Goal: Information Seeking & Learning: Check status

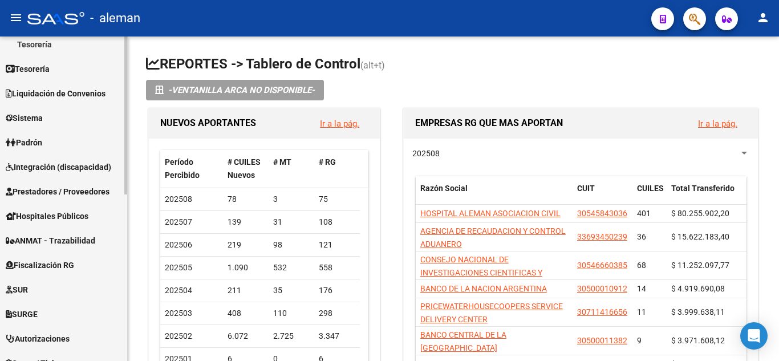
scroll to position [228, 0]
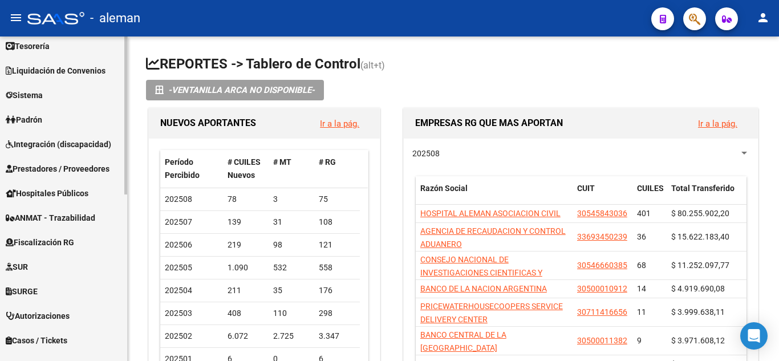
click at [51, 141] on span "Integración (discapacidad)" at bounding box center [58, 144] width 105 height 13
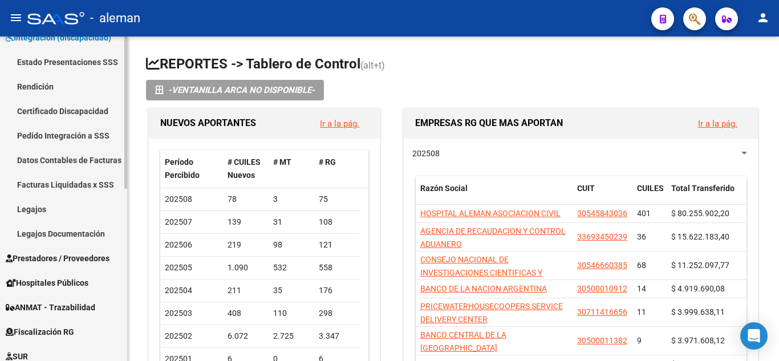
scroll to position [227, 0]
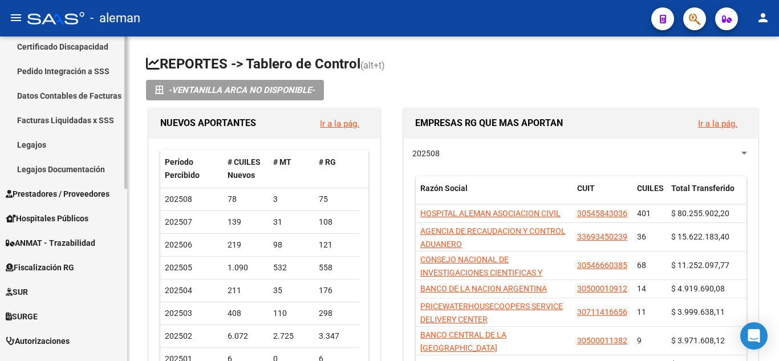
click at [32, 143] on link "Legajos" at bounding box center [63, 144] width 127 height 25
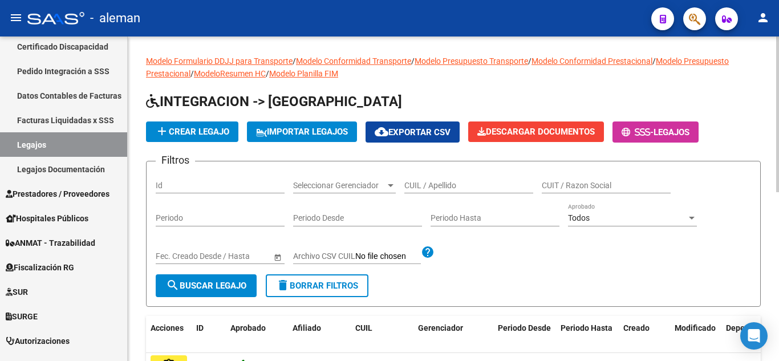
drag, startPoint x: 463, startPoint y: 183, endPoint x: 455, endPoint y: 182, distance: 8.0
click at [461, 184] on input "CUIL / Apellido" at bounding box center [468, 186] width 129 height 10
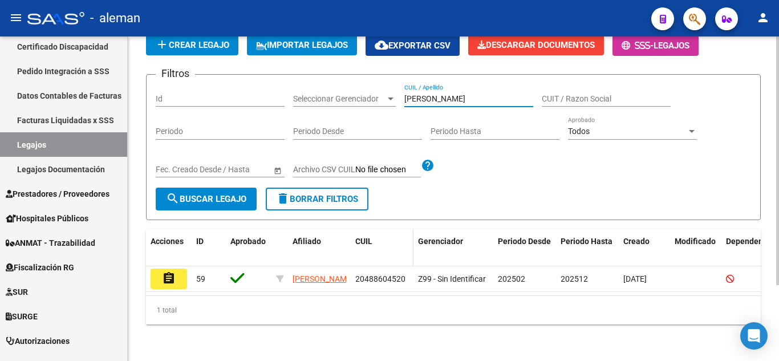
scroll to position [99, 0]
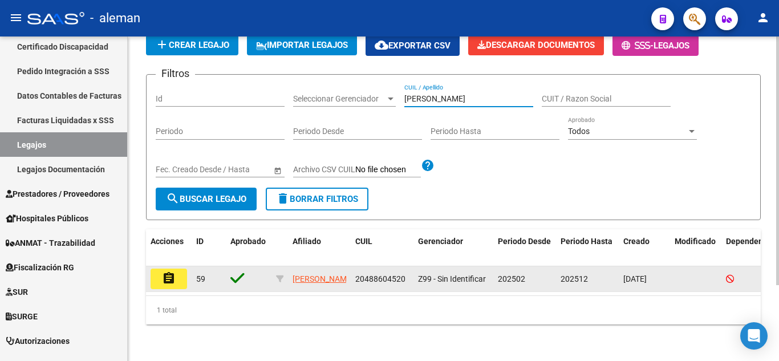
type input "[PERSON_NAME]"
drag, startPoint x: 167, startPoint y: 268, endPoint x: 232, endPoint y: 254, distance: 66.5
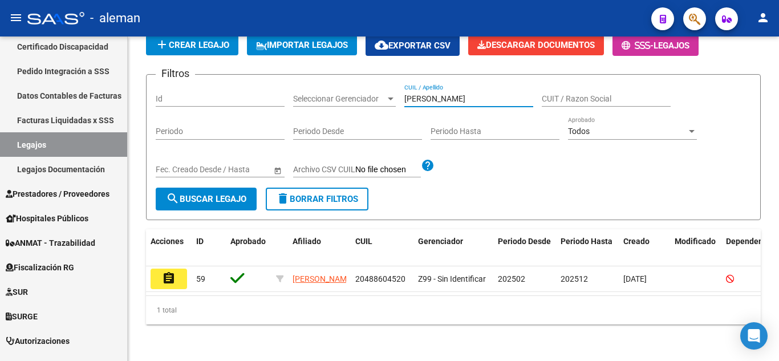
click at [168, 271] on mat-icon "assignment" at bounding box center [169, 278] width 14 height 14
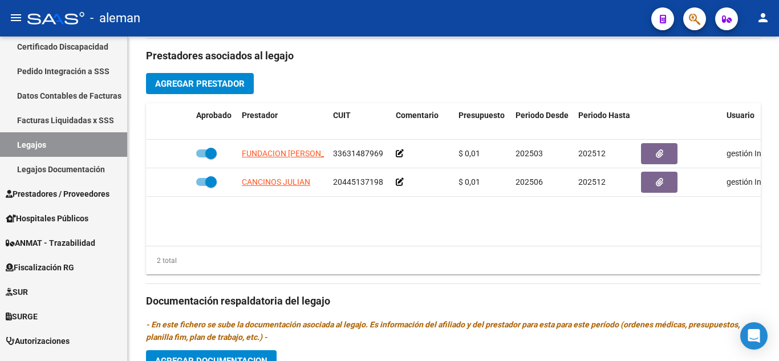
scroll to position [342, 0]
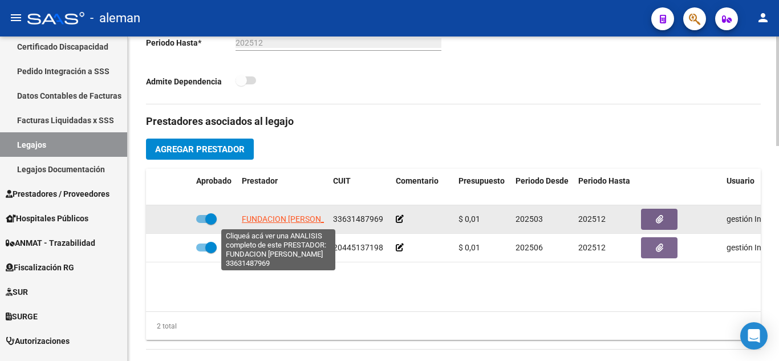
click at [287, 220] on span "FUNDACION [PERSON_NAME]" at bounding box center [295, 218] width 107 height 9
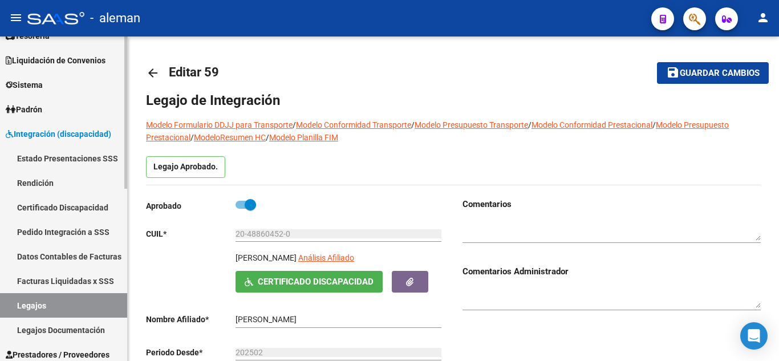
scroll to position [56, 0]
